Goal: Transaction & Acquisition: Book appointment/travel/reservation

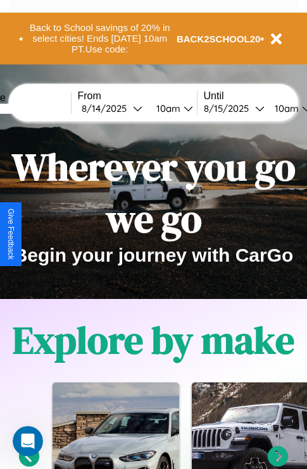
click at [42, 108] on input "text" at bounding box center [23, 109] width 95 height 10
type input "**********"
click at [127, 108] on div "8 / 14 / 2025" at bounding box center [107, 108] width 51 height 12
select select "*"
select select "****"
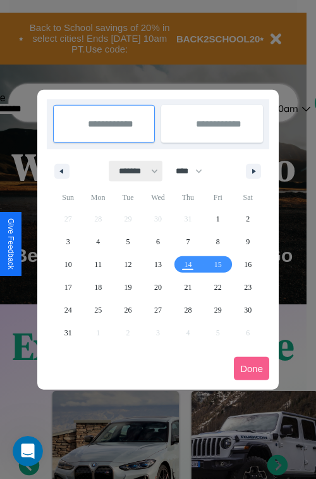
click at [133, 171] on select "******* ******** ***** ***** *** **** **** ****** ********* ******* ******** **…" at bounding box center [136, 171] width 54 height 21
select select "*"
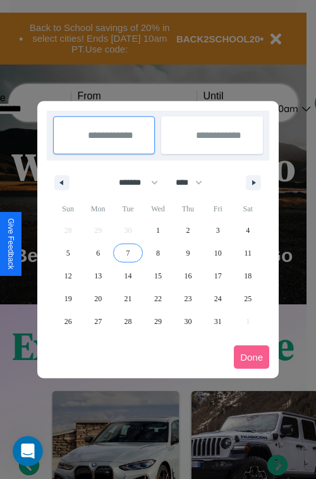
click at [128, 252] on span "7" at bounding box center [129, 253] width 4 height 23
type input "**********"
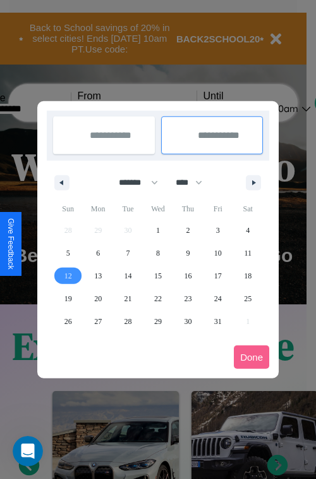
click at [68, 275] on span "12" at bounding box center [69, 275] width 8 height 23
type input "**********"
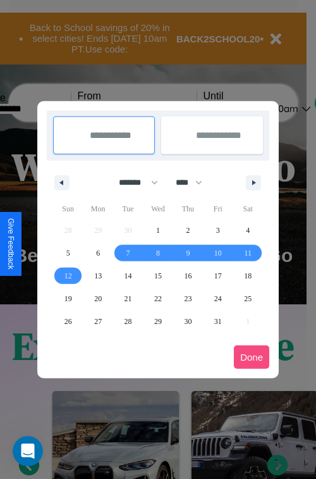
click at [252, 357] on button "Done" at bounding box center [251, 356] width 35 height 23
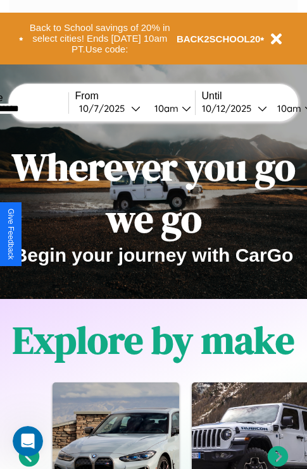
click at [301, 108] on div "10am" at bounding box center [288, 108] width 34 height 12
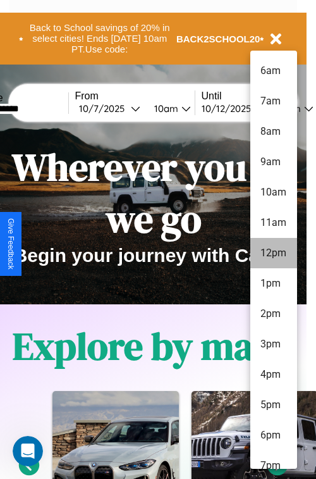
click at [273, 253] on li "12pm" at bounding box center [274, 253] width 47 height 30
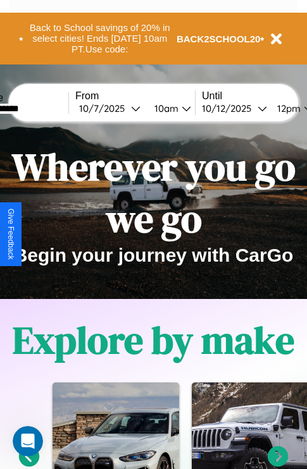
scroll to position [0, 49]
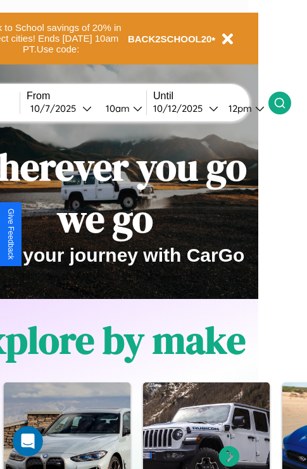
click at [286, 102] on icon at bounding box center [279, 103] width 13 height 13
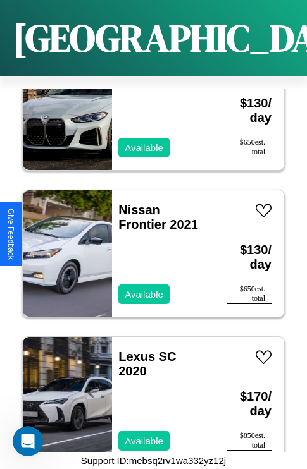
scroll to position [15606, 0]
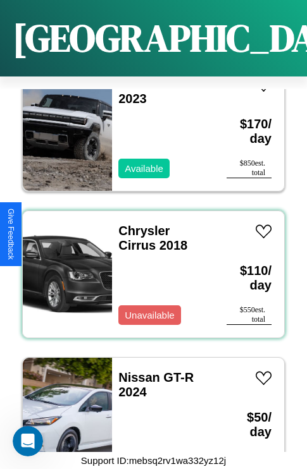
click at [149, 267] on div "Chrysler Cirrus 2018 Unavailable" at bounding box center [163, 274] width 102 height 127
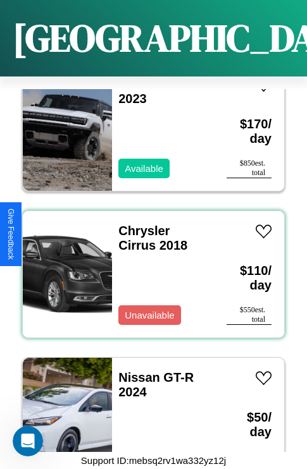
click at [149, 267] on div "Chrysler Cirrus 2018 Unavailable" at bounding box center [163, 274] width 102 height 127
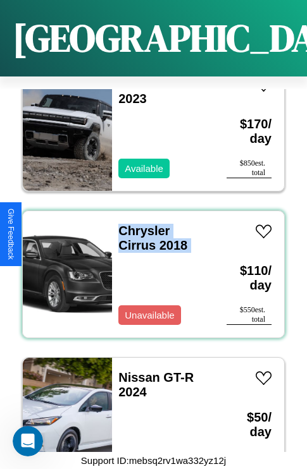
click at [149, 267] on div "Chrysler Cirrus 2018 Unavailable" at bounding box center [163, 274] width 102 height 127
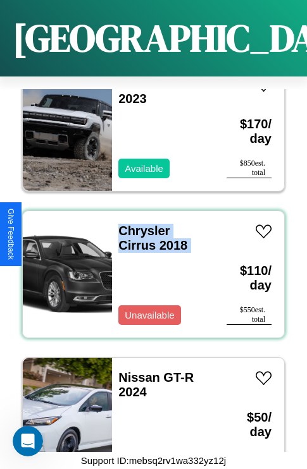
click at [149, 267] on div "Chrysler Cirrus 2018 Unavailable" at bounding box center [163, 274] width 102 height 127
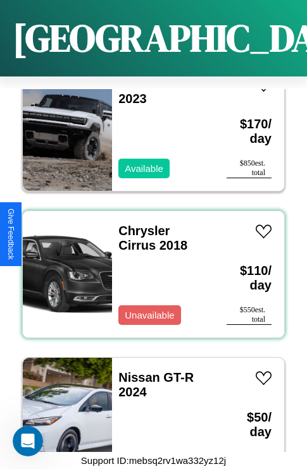
click at [149, 267] on div "Chrysler Cirrus 2018 Unavailable" at bounding box center [163, 274] width 102 height 127
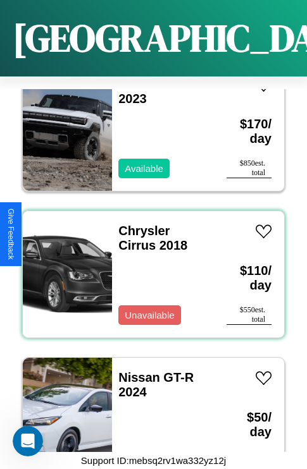
click at [149, 267] on div "Chrysler Cirrus 2018 Unavailable" at bounding box center [163, 274] width 102 height 127
click at [140, 224] on link "Chrysler Cirrus 2018" at bounding box center [152, 238] width 69 height 28
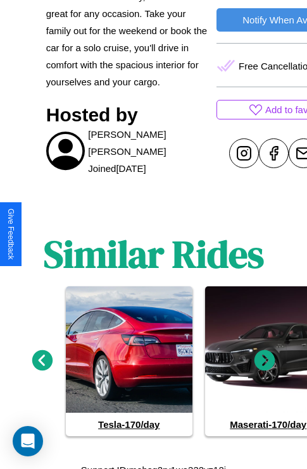
scroll to position [592, 0]
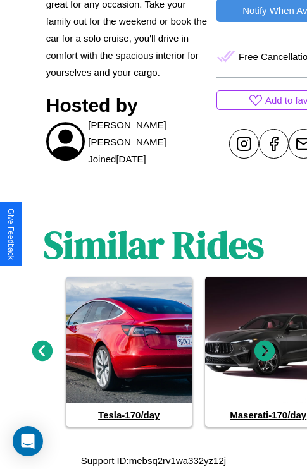
click at [264, 352] on icon at bounding box center [264, 351] width 21 height 21
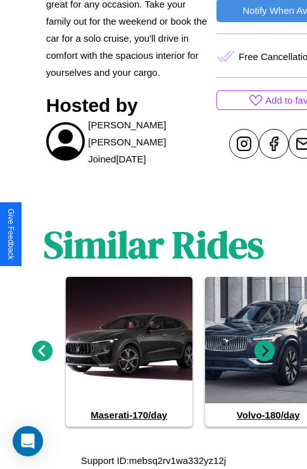
click at [264, 352] on icon at bounding box center [264, 351] width 21 height 21
